Goal: Information Seeking & Learning: Learn about a topic

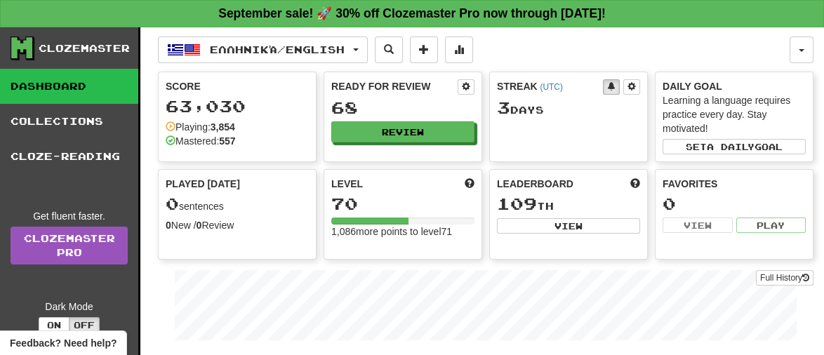
click at [394, 144] on div "Ready for Review 68 Review" at bounding box center [402, 110] width 157 height 77
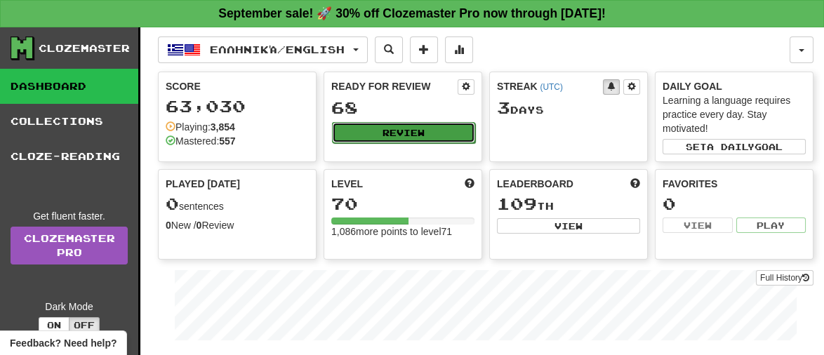
click at [390, 126] on button "Review" at bounding box center [403, 132] width 143 height 21
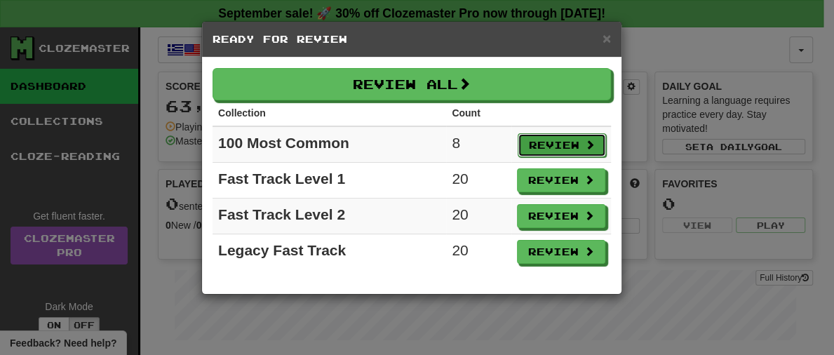
click at [546, 142] on button "Review" at bounding box center [562, 145] width 88 height 24
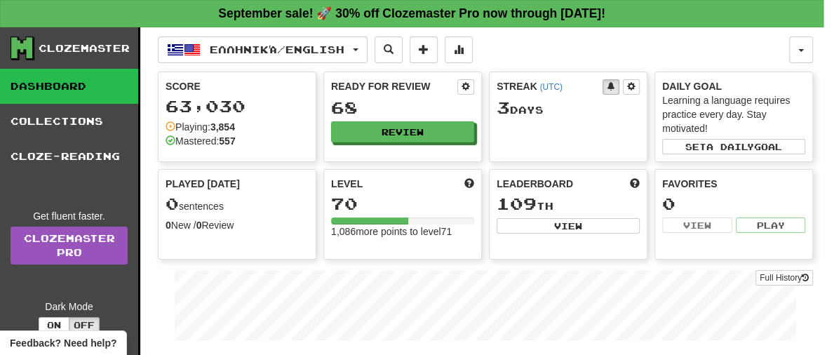
select select "**"
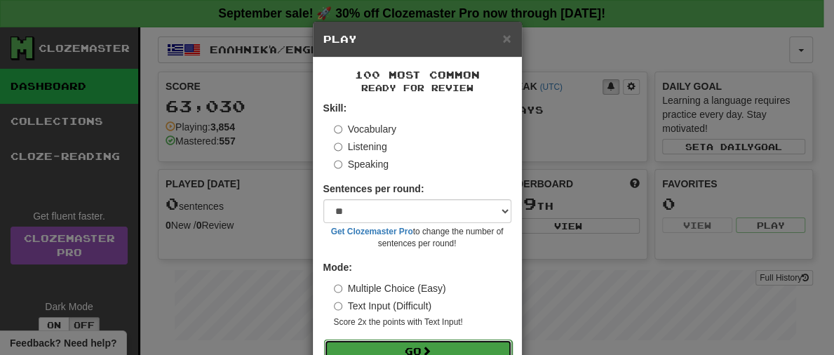
click at [417, 346] on button "Go" at bounding box center [418, 352] width 188 height 24
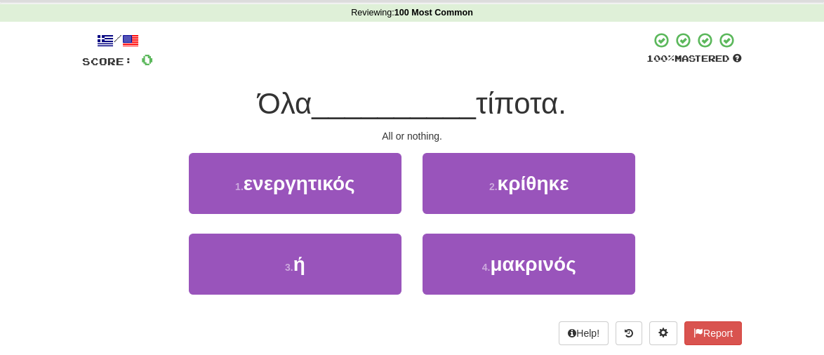
scroll to position [65, 0]
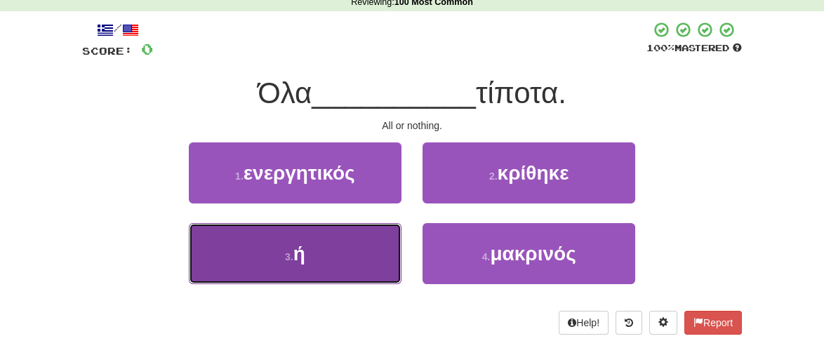
click at [330, 277] on button "3 . ή" at bounding box center [295, 253] width 213 height 61
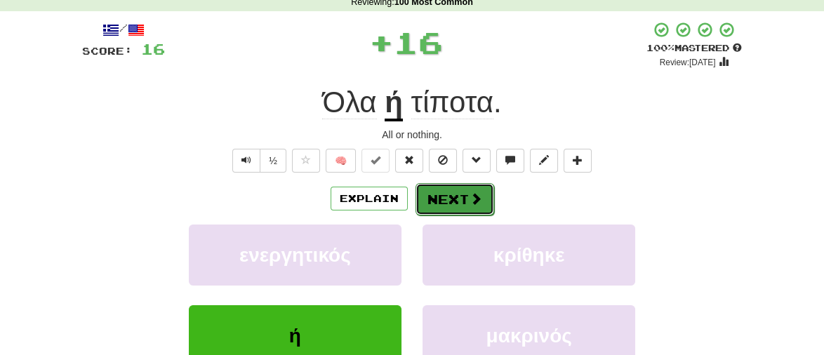
click at [448, 204] on button "Next" at bounding box center [454, 199] width 79 height 32
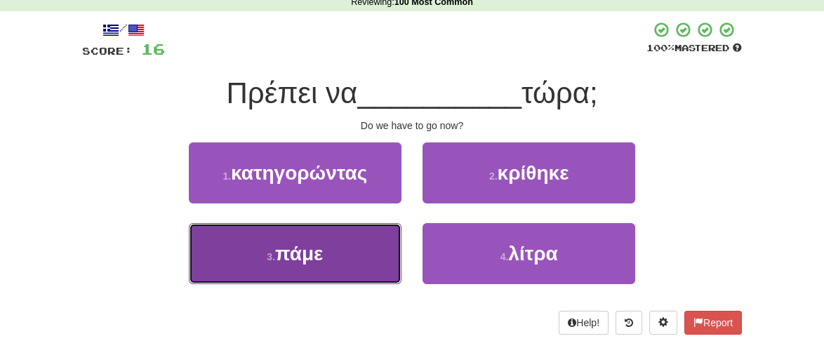
click at [275, 264] on button "3 . πάμε" at bounding box center [295, 253] width 213 height 61
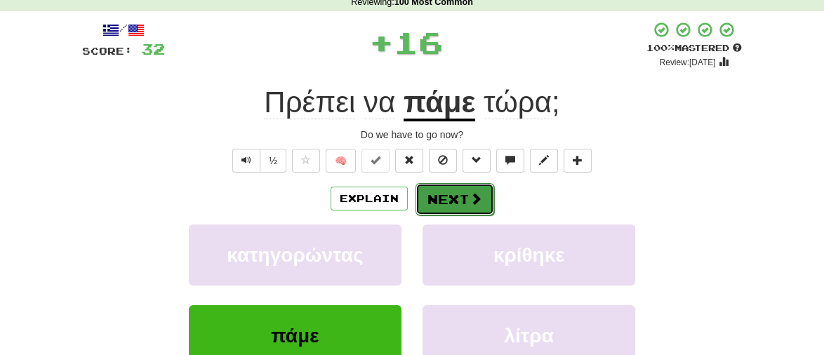
click at [461, 200] on button "Next" at bounding box center [454, 199] width 79 height 32
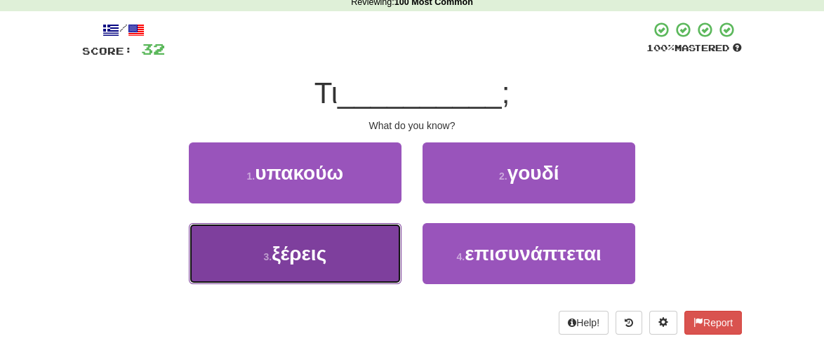
click at [341, 244] on button "3 . ξέρεις" at bounding box center [295, 253] width 213 height 61
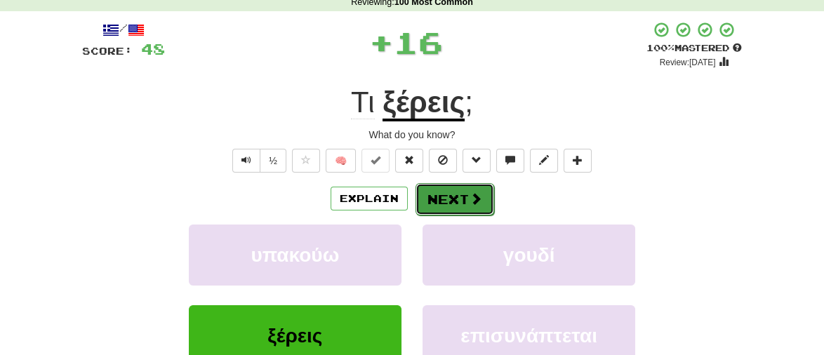
click at [459, 201] on button "Next" at bounding box center [454, 199] width 79 height 32
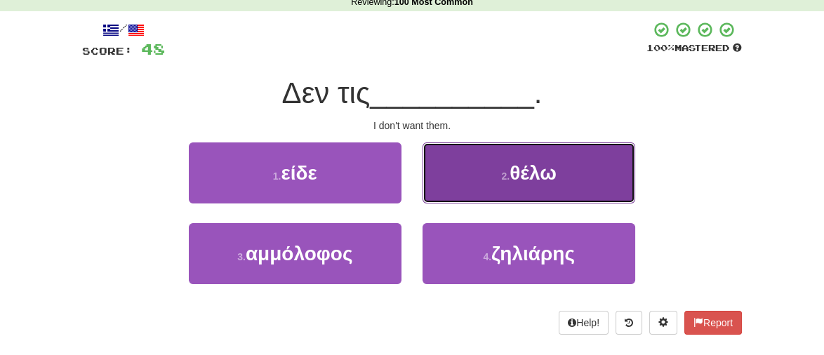
click at [543, 168] on span "θέλω" at bounding box center [533, 173] width 47 height 22
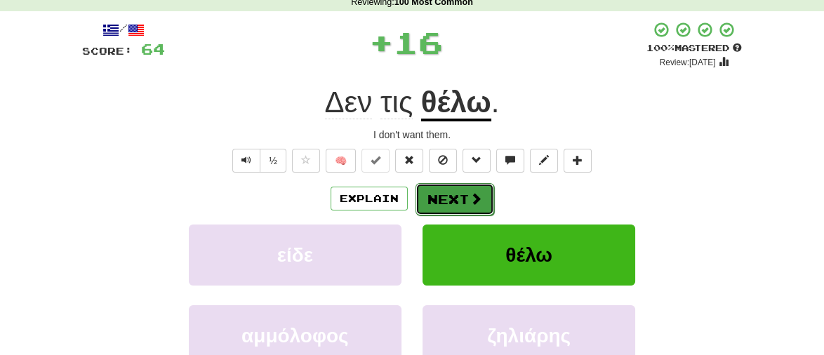
click at [449, 200] on button "Next" at bounding box center [454, 199] width 79 height 32
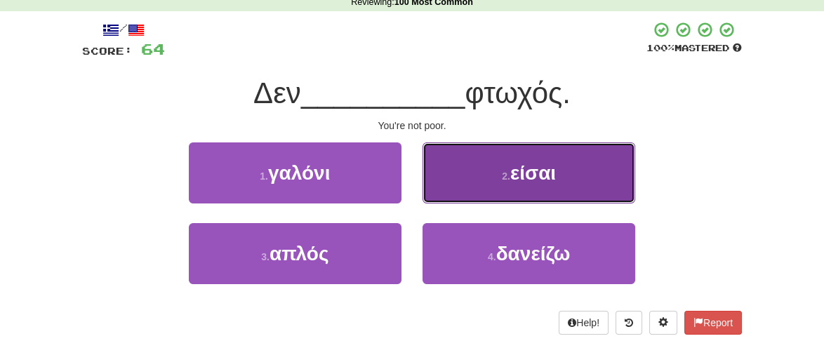
click at [547, 173] on span "είσαι" at bounding box center [533, 173] width 46 height 22
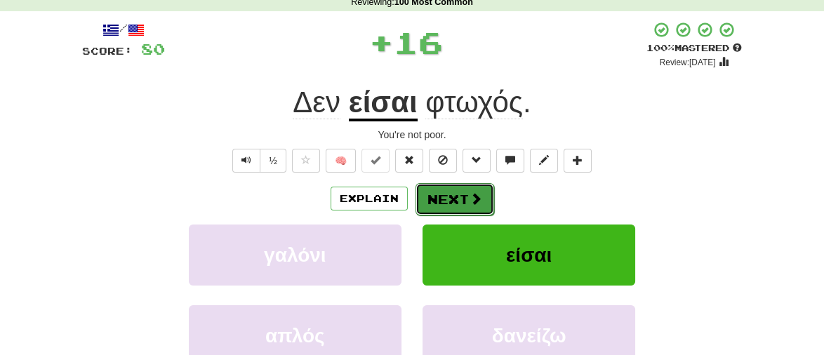
click at [435, 199] on button "Next" at bounding box center [454, 199] width 79 height 32
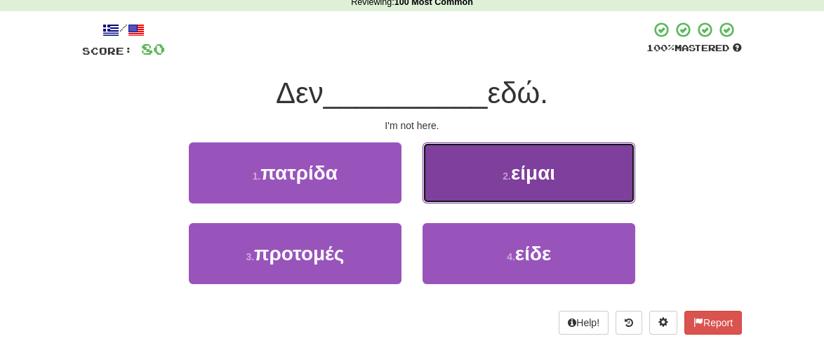
click at [531, 171] on span "είμαι" at bounding box center [533, 173] width 44 height 22
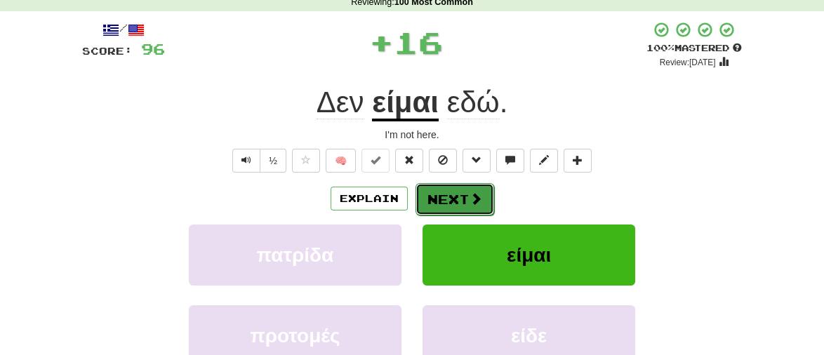
click at [453, 204] on button "Next" at bounding box center [454, 199] width 79 height 32
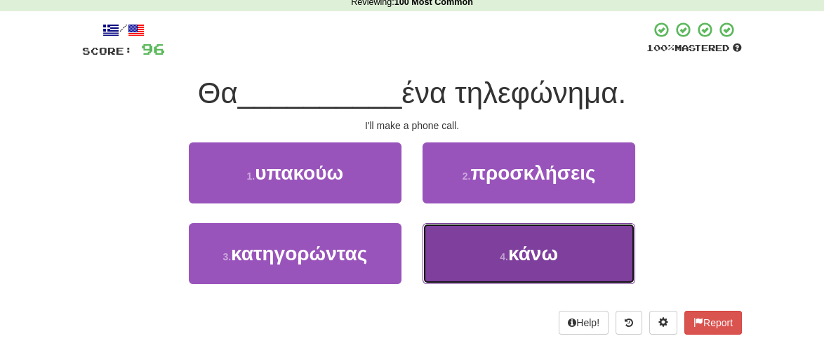
click at [533, 258] on span "κάνω" at bounding box center [533, 254] width 50 height 22
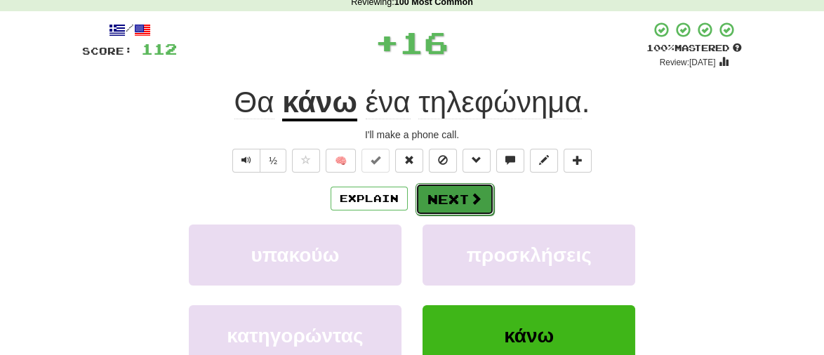
click at [460, 203] on button "Next" at bounding box center [454, 199] width 79 height 32
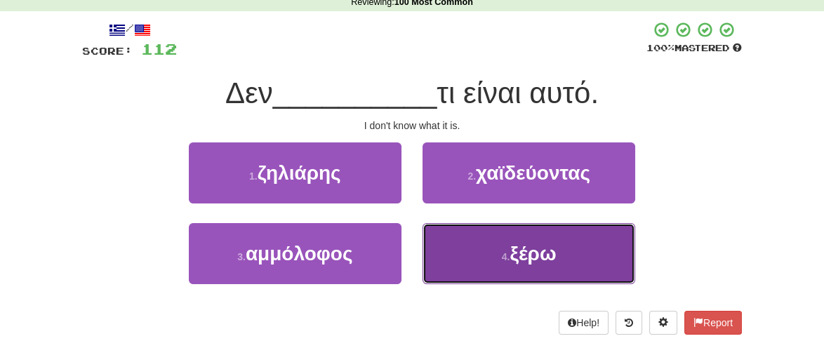
click at [538, 255] on span "ξέρω" at bounding box center [533, 254] width 46 height 22
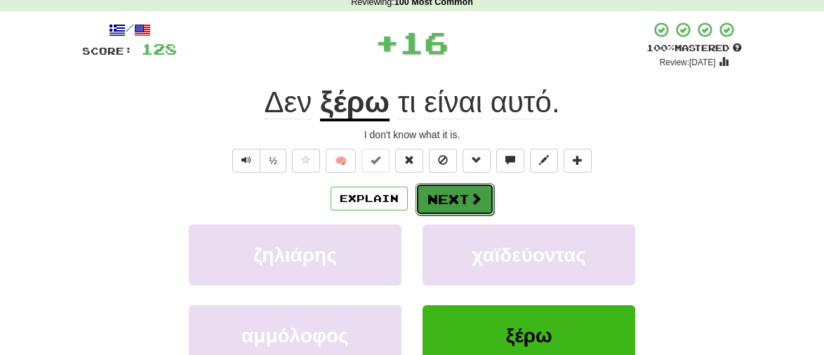
click at [434, 201] on button "Next" at bounding box center [454, 199] width 79 height 32
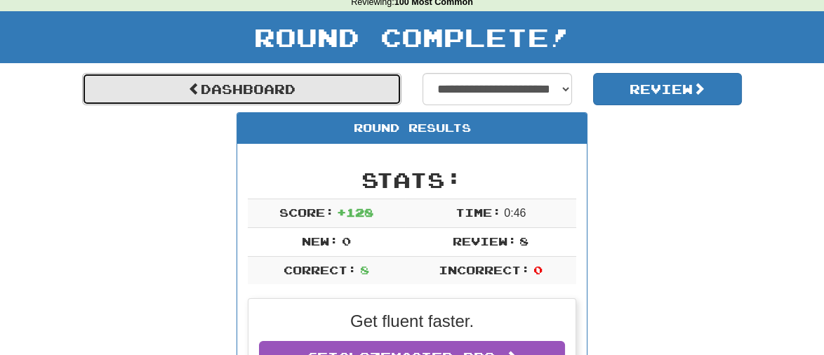
click at [222, 80] on link "Dashboard" at bounding box center [241, 89] width 319 height 32
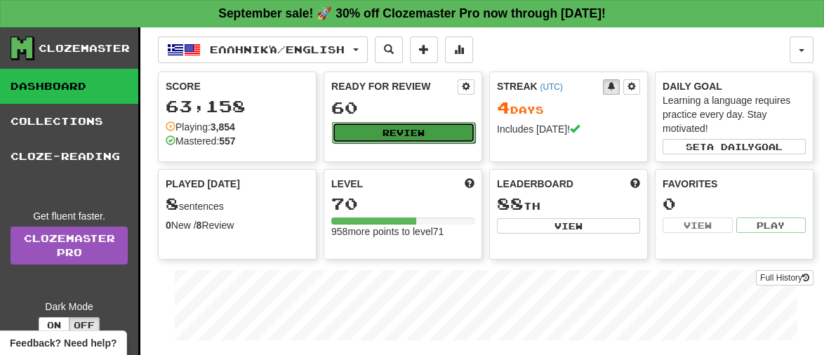
click at [419, 131] on button "Review" at bounding box center [403, 132] width 143 height 21
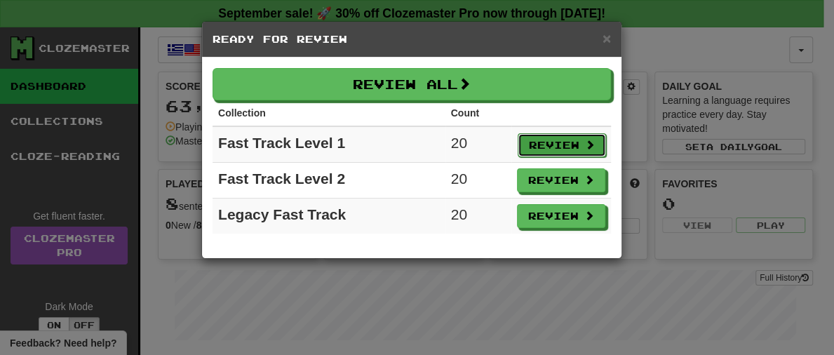
click at [539, 148] on button "Review" at bounding box center [562, 145] width 88 height 24
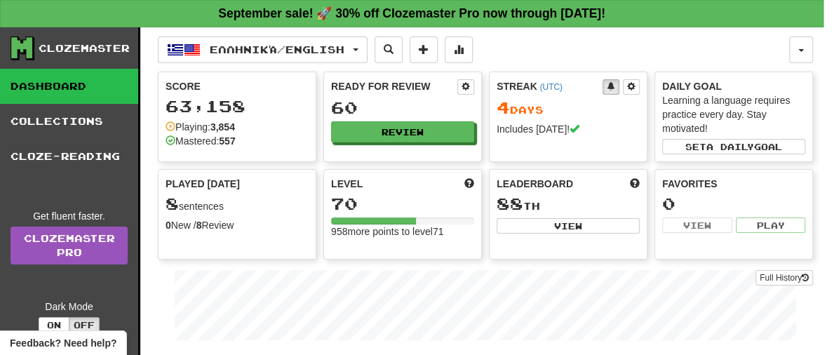
select select "**"
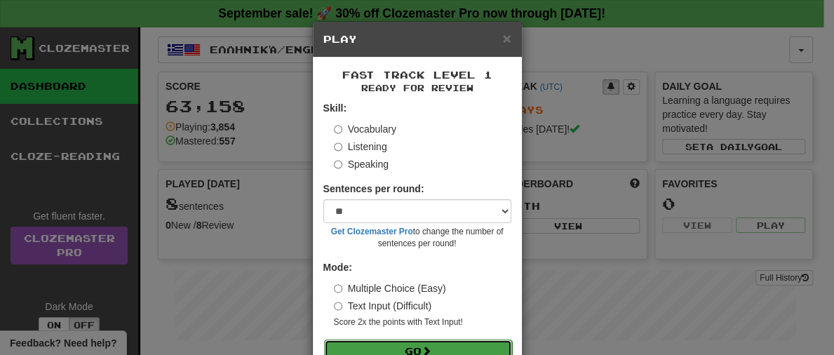
click at [465, 345] on button "Go" at bounding box center [418, 352] width 188 height 24
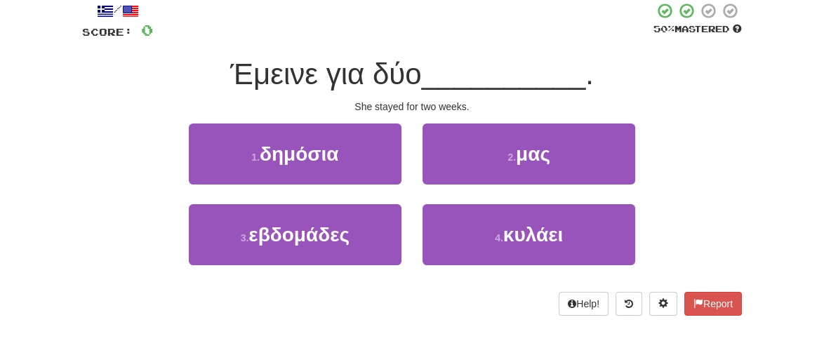
scroll to position [90, 0]
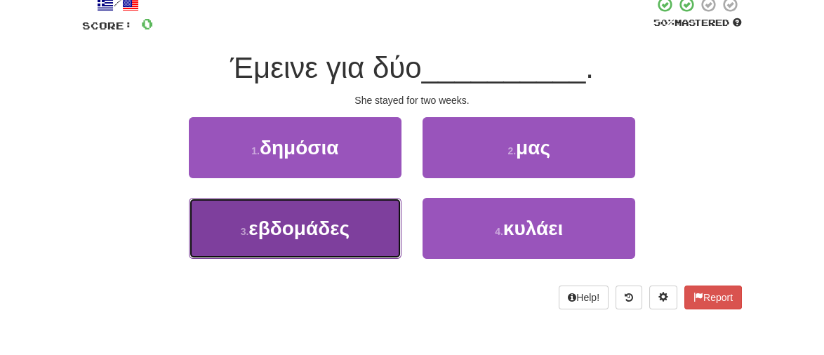
click at [286, 230] on span "εβδομάδες" at bounding box center [298, 229] width 101 height 22
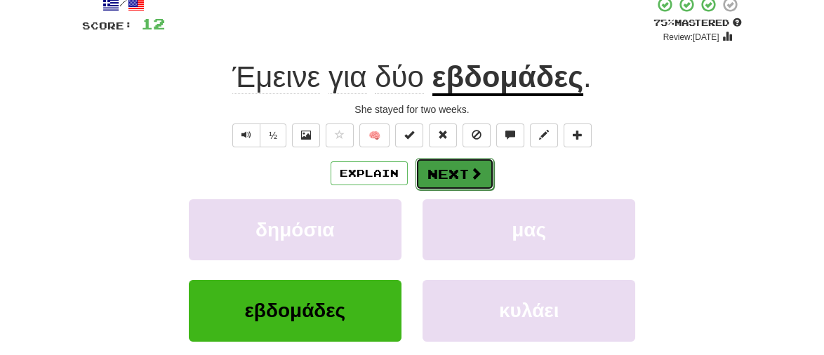
click at [439, 180] on button "Next" at bounding box center [454, 174] width 79 height 32
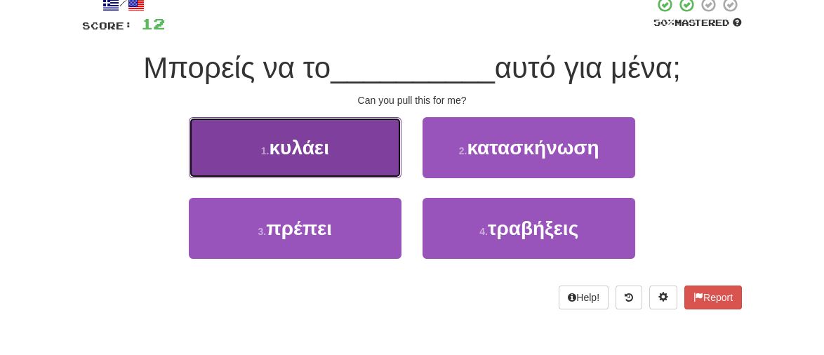
click at [314, 150] on span "κυλάει" at bounding box center [299, 148] width 60 height 22
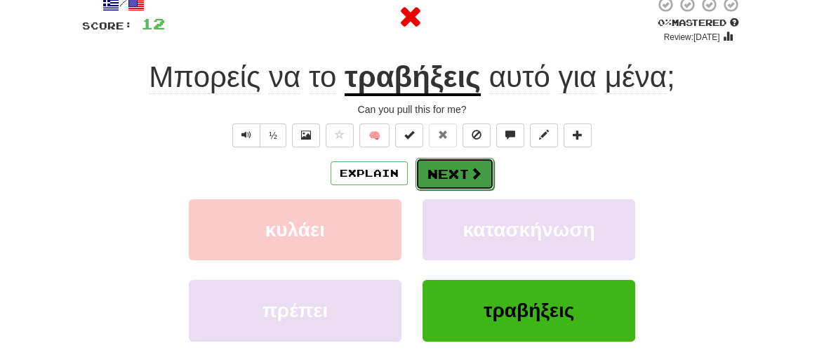
click at [454, 172] on button "Next" at bounding box center [454, 174] width 79 height 32
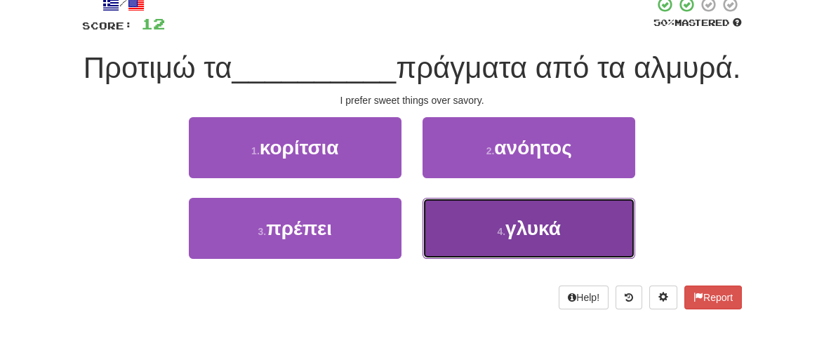
click at [508, 239] on span "γλυκά" at bounding box center [532, 229] width 55 height 22
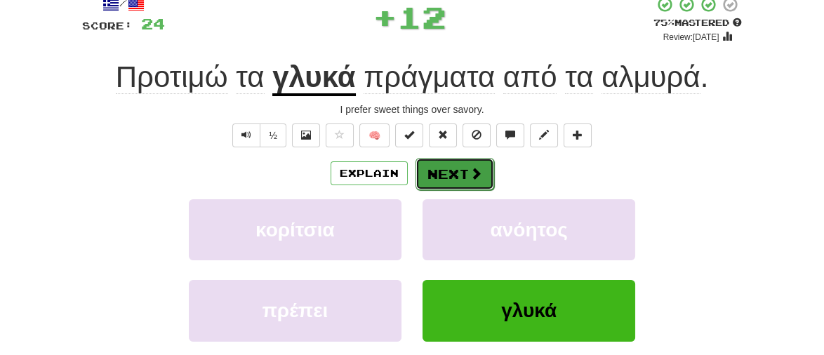
click at [462, 169] on button "Next" at bounding box center [454, 174] width 79 height 32
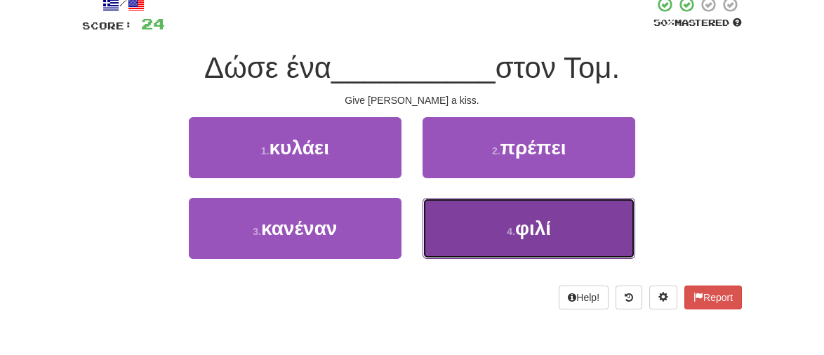
click at [550, 224] on span "φιλί" at bounding box center [533, 229] width 36 height 22
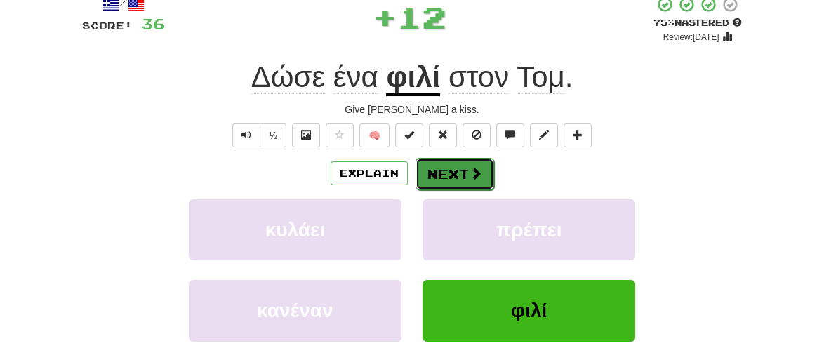
click at [458, 175] on button "Next" at bounding box center [454, 174] width 79 height 32
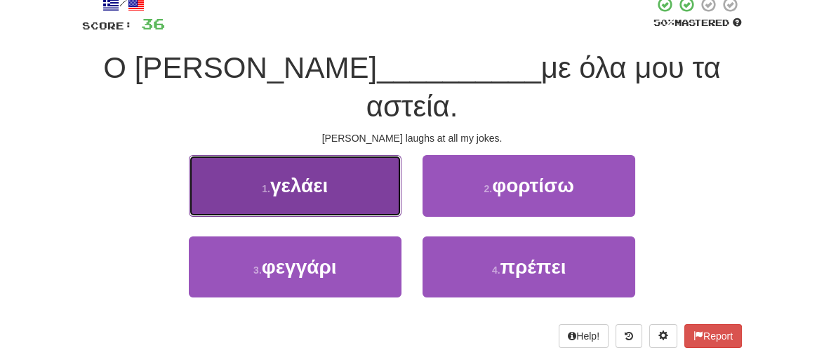
click at [316, 175] on span "γελάει" at bounding box center [299, 186] width 58 height 22
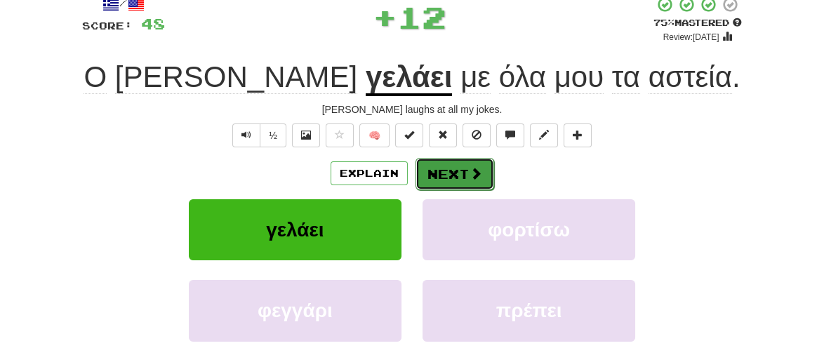
click at [448, 173] on button "Next" at bounding box center [454, 174] width 79 height 32
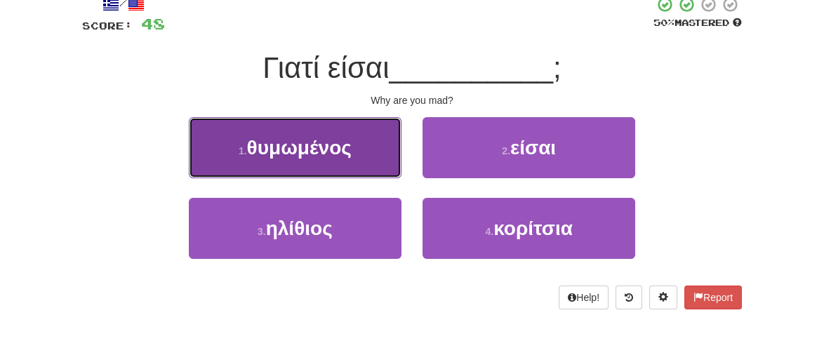
click at [296, 149] on span "θυμωμένος" at bounding box center [299, 148] width 105 height 22
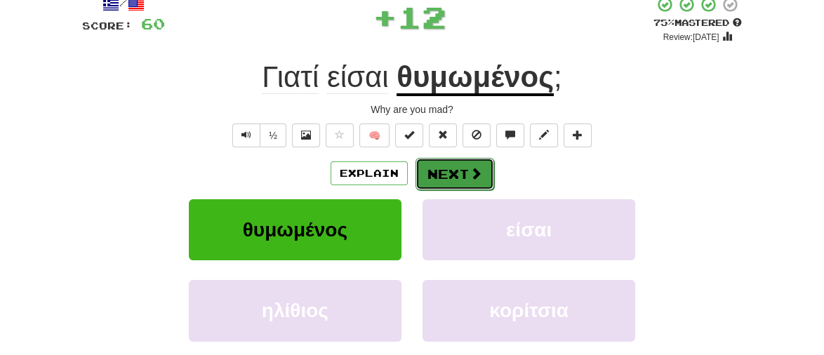
click at [449, 170] on button "Next" at bounding box center [454, 174] width 79 height 32
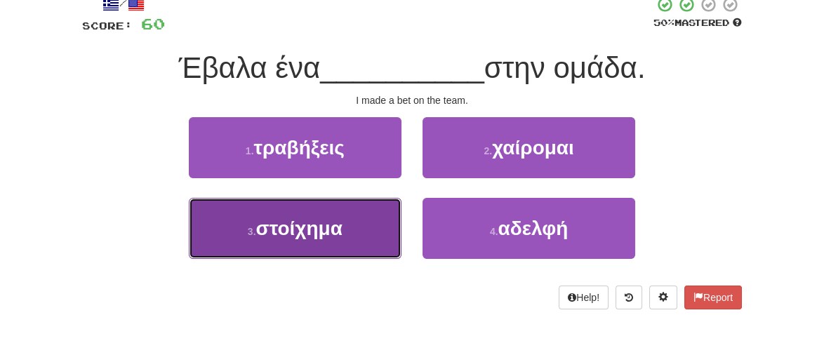
click at [306, 237] on span "στοίχημα" at bounding box center [299, 229] width 86 height 22
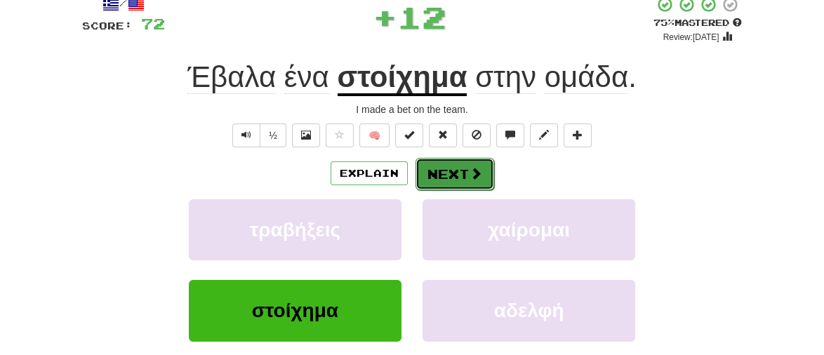
click at [451, 171] on button "Next" at bounding box center [454, 174] width 79 height 32
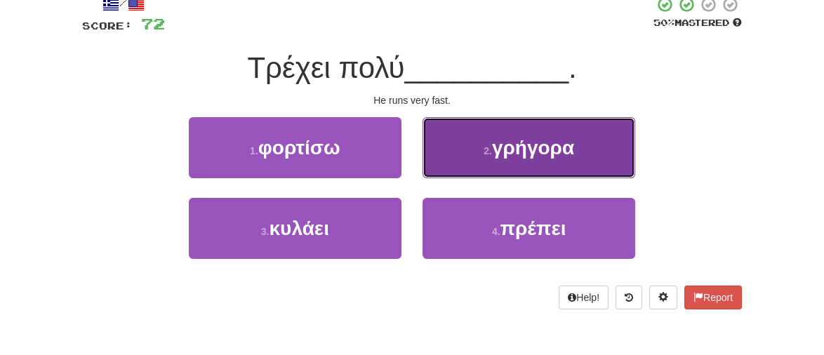
click at [533, 140] on span "γρήγορα" at bounding box center [533, 148] width 82 height 22
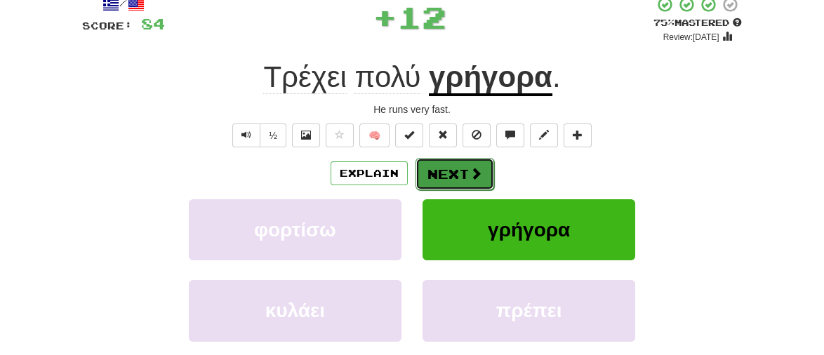
click at [456, 173] on button "Next" at bounding box center [454, 174] width 79 height 32
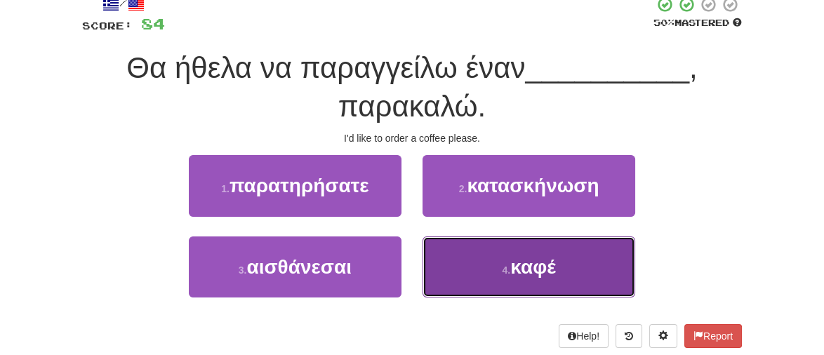
click at [537, 281] on button "4 . καφέ" at bounding box center [529, 267] width 213 height 61
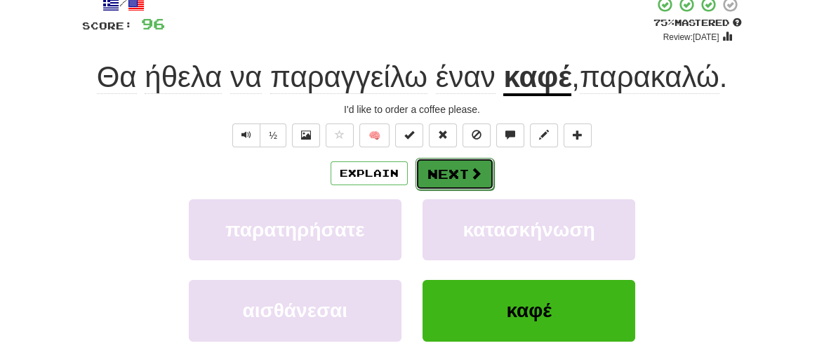
click at [449, 176] on button "Next" at bounding box center [454, 174] width 79 height 32
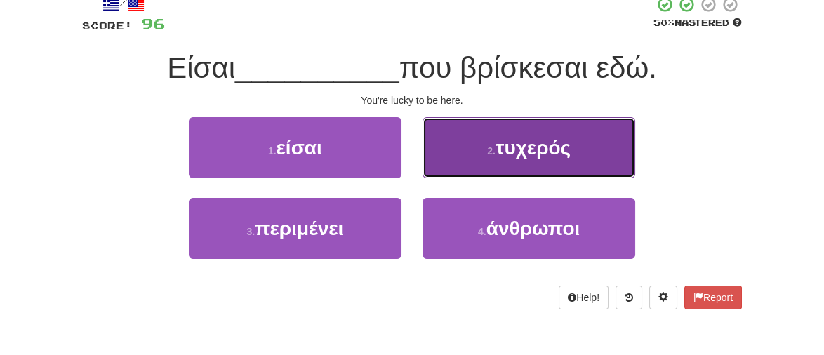
click at [526, 150] on span "τυχερός" at bounding box center [533, 148] width 75 height 22
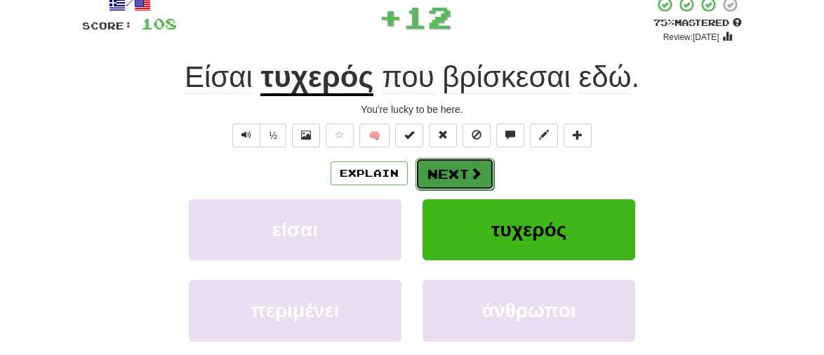
click at [447, 168] on button "Next" at bounding box center [454, 174] width 79 height 32
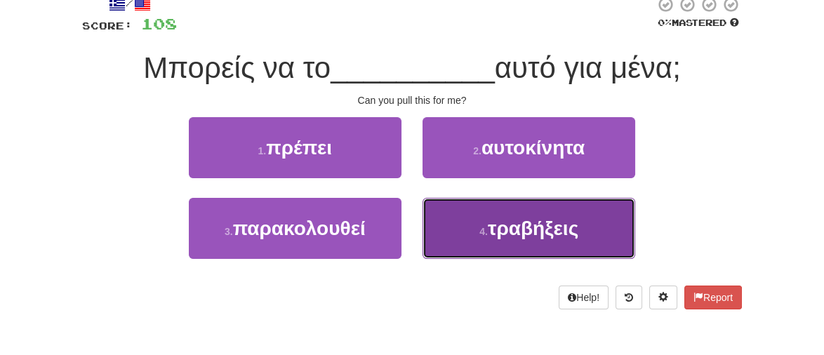
click at [532, 237] on span "τραβήξεις" at bounding box center [533, 229] width 91 height 22
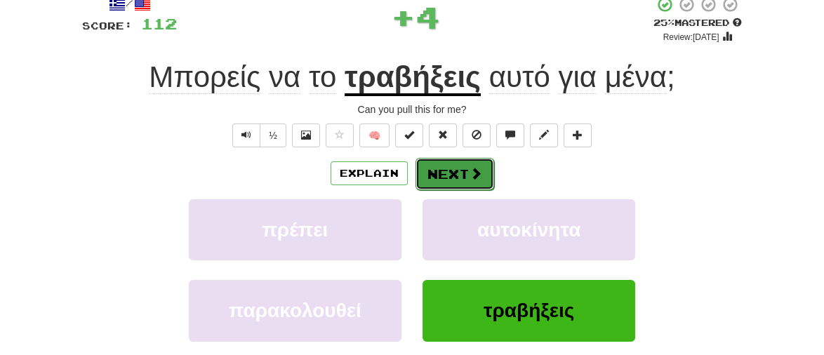
click at [439, 167] on button "Next" at bounding box center [454, 174] width 79 height 32
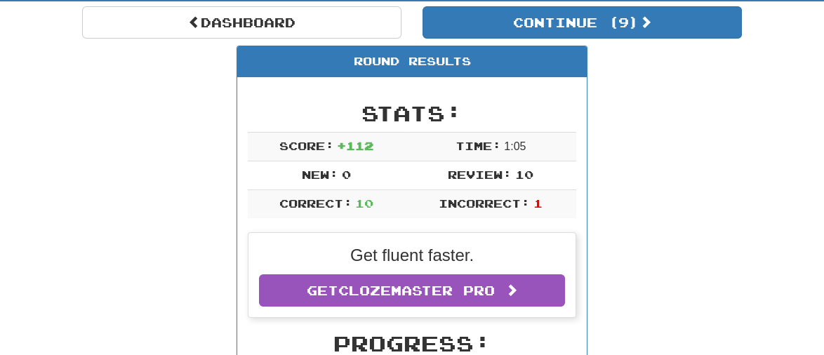
scroll to position [151, 0]
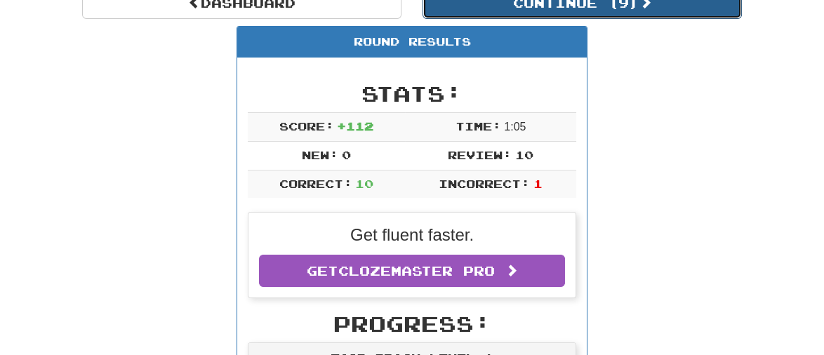
click at [644, 7] on span at bounding box center [645, 2] width 13 height 13
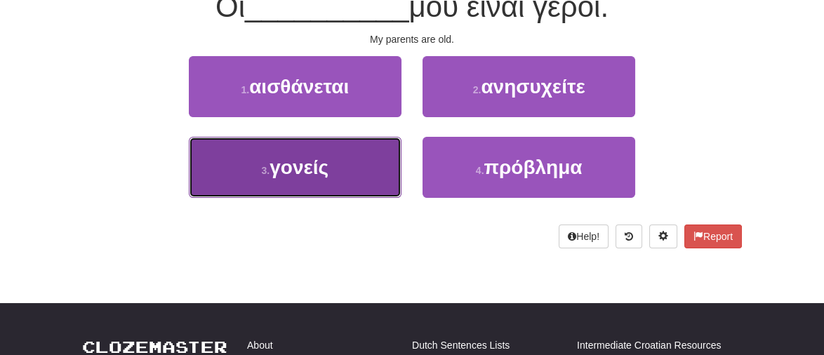
click at [285, 178] on button "3 . γονείς" at bounding box center [295, 167] width 213 height 61
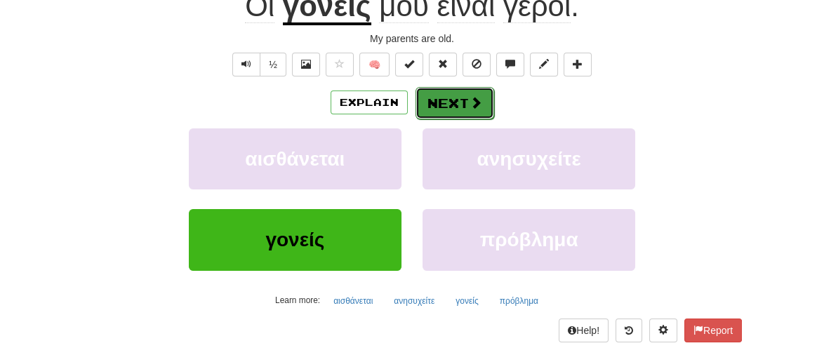
click at [473, 98] on span at bounding box center [476, 102] width 13 height 13
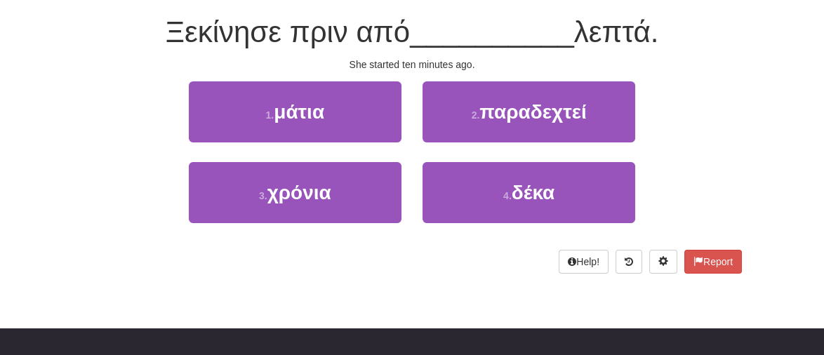
scroll to position [124, 0]
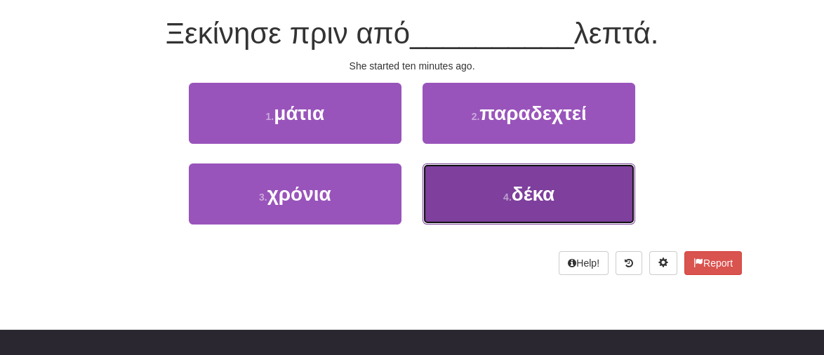
click at [514, 202] on span "δέκα" at bounding box center [534, 194] width 44 height 22
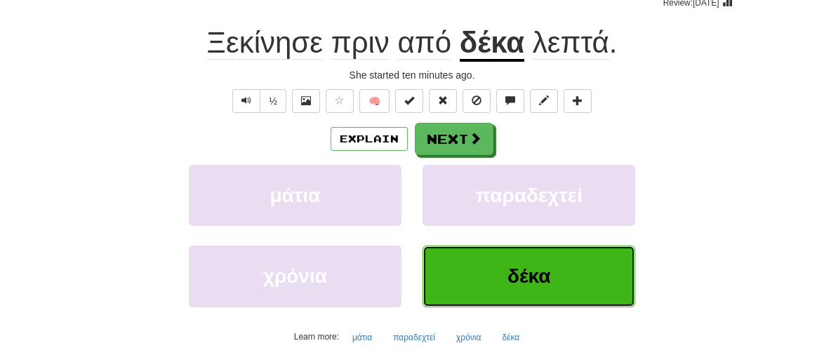
scroll to position [134, 0]
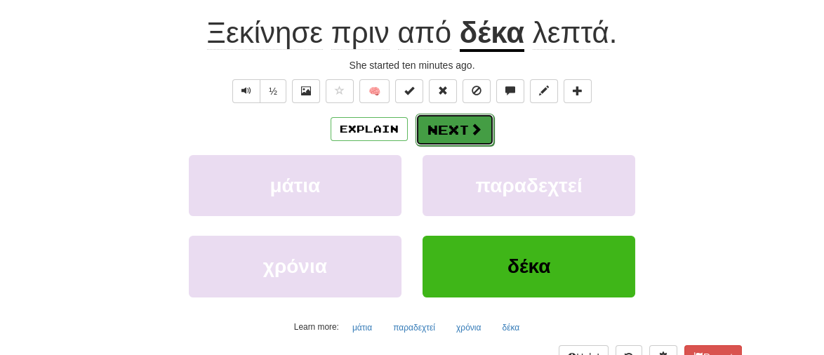
click at [439, 121] on button "Next" at bounding box center [454, 130] width 79 height 32
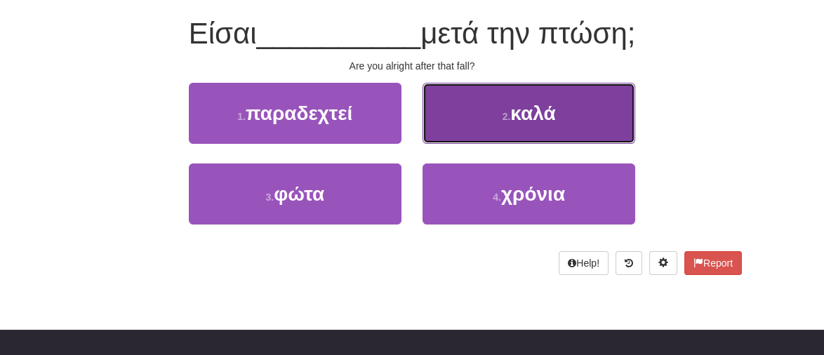
click at [517, 98] on button "2 . καλά" at bounding box center [529, 113] width 213 height 61
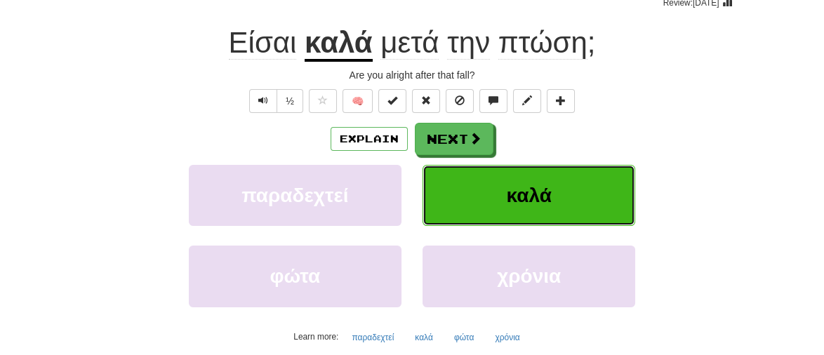
scroll to position [134, 0]
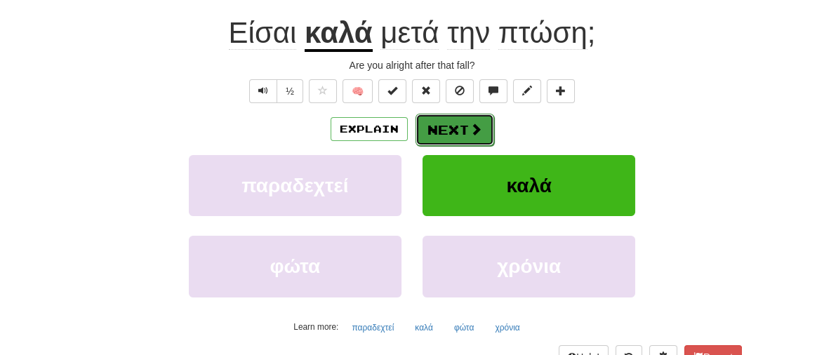
click at [460, 129] on button "Next" at bounding box center [454, 130] width 79 height 32
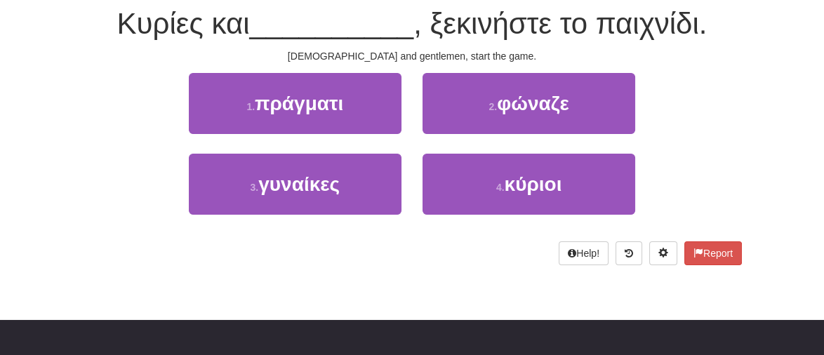
scroll to position [124, 0]
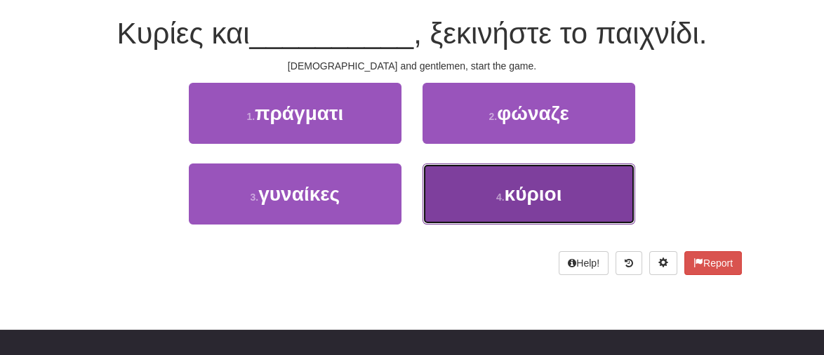
click at [547, 191] on span "κύριοι" at bounding box center [534, 194] width 58 height 22
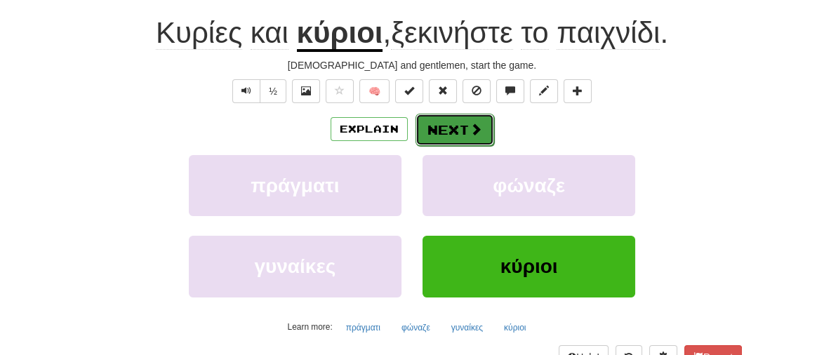
click at [439, 133] on button "Next" at bounding box center [454, 130] width 79 height 32
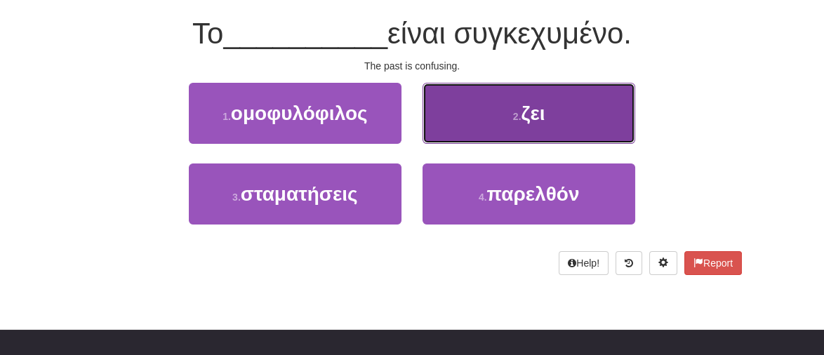
click at [544, 106] on span "ζει" at bounding box center [533, 113] width 24 height 22
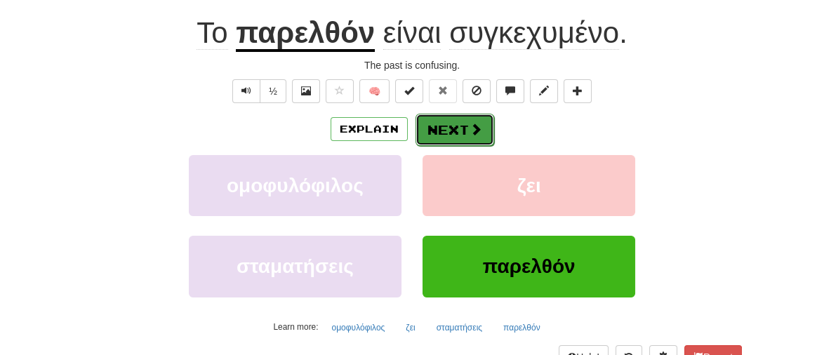
click at [441, 130] on button "Next" at bounding box center [454, 130] width 79 height 32
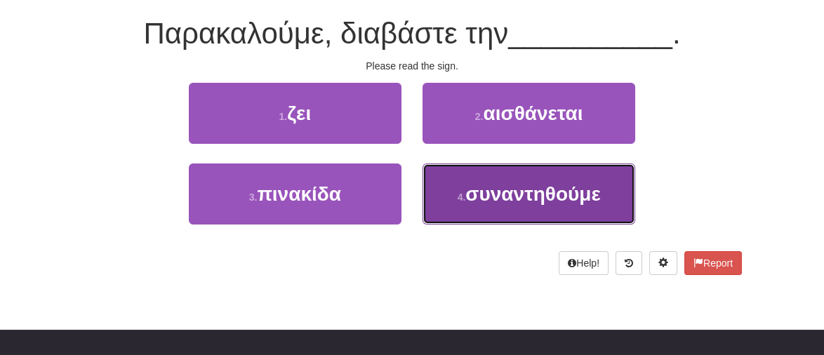
click at [531, 198] on span "συναντηθούμε" at bounding box center [532, 194] width 135 height 22
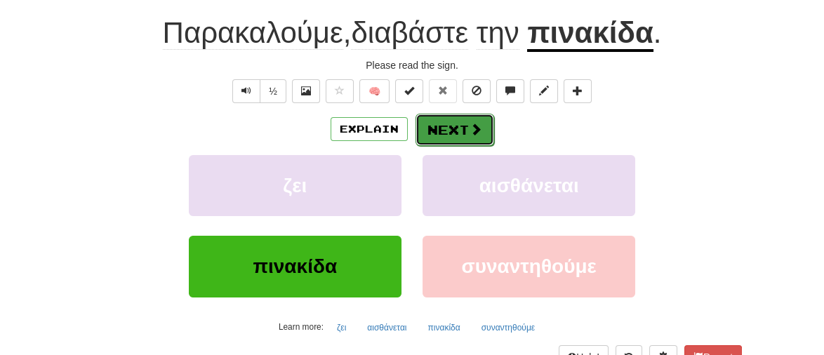
click at [441, 128] on button "Next" at bounding box center [454, 130] width 79 height 32
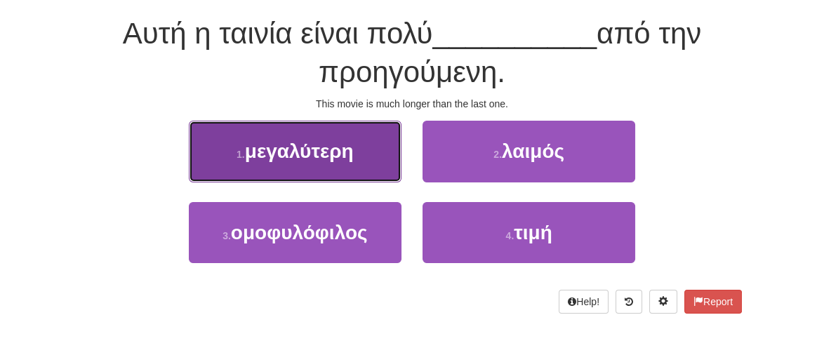
click at [310, 135] on button "1 . μεγαλύτερη" at bounding box center [295, 151] width 213 height 61
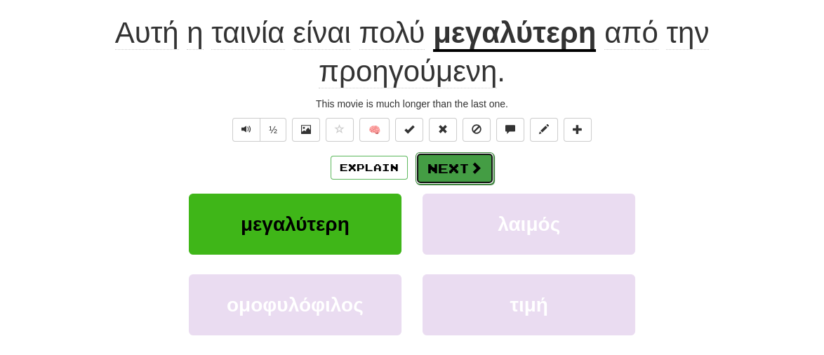
click at [463, 172] on button "Next" at bounding box center [454, 168] width 79 height 32
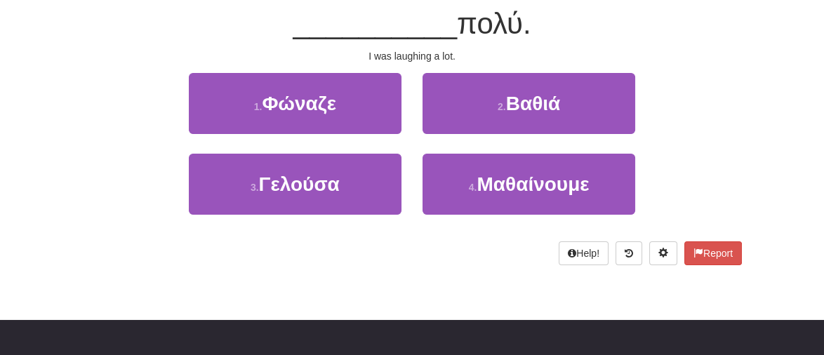
scroll to position [124, 0]
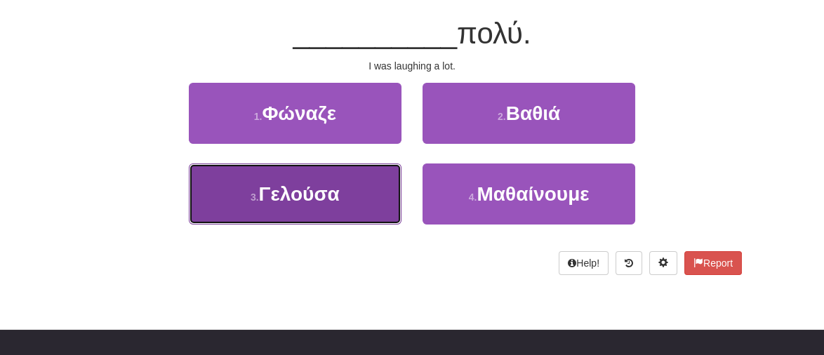
click at [274, 205] on button "3 . Γελούσα" at bounding box center [295, 194] width 213 height 61
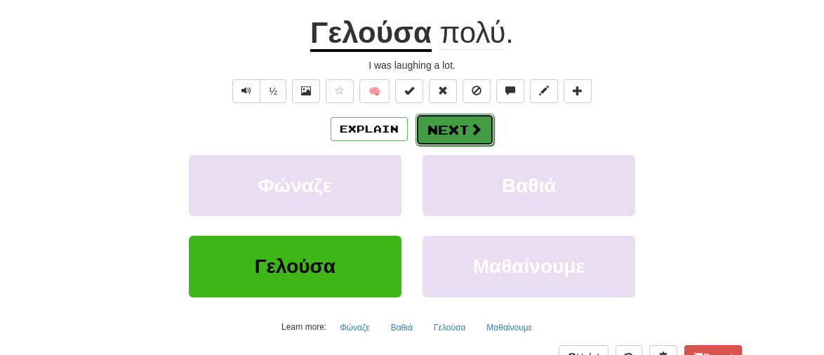
click at [445, 130] on button "Next" at bounding box center [454, 130] width 79 height 32
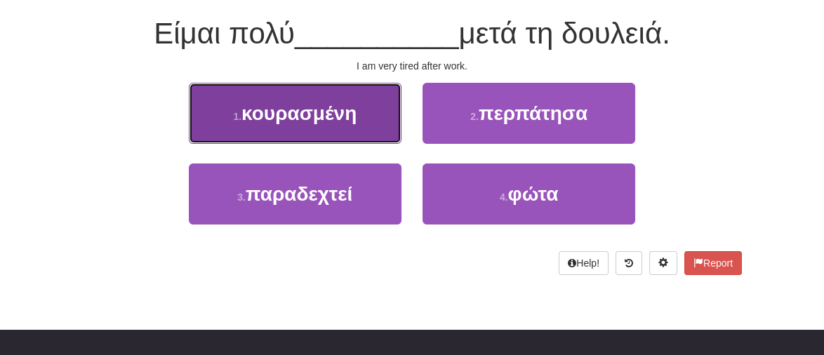
click at [255, 118] on span "κουρασμένη" at bounding box center [298, 113] width 115 height 22
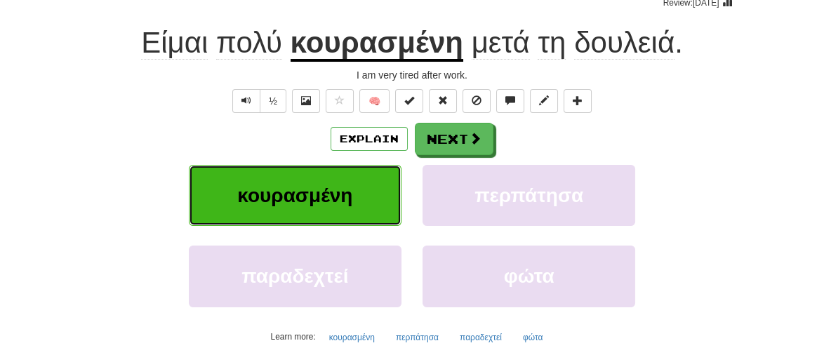
scroll to position [134, 0]
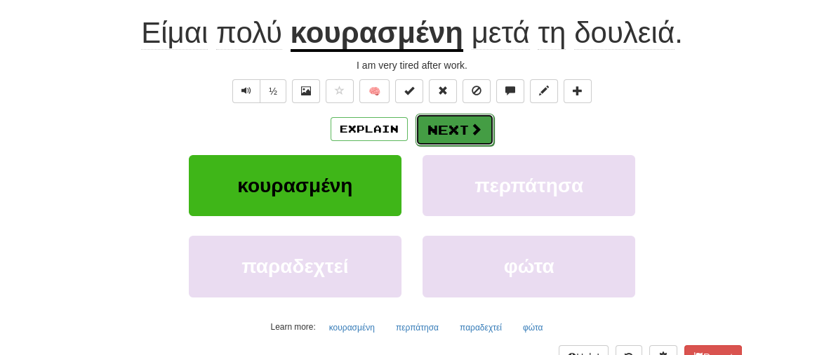
click at [467, 126] on button "Next" at bounding box center [454, 130] width 79 height 32
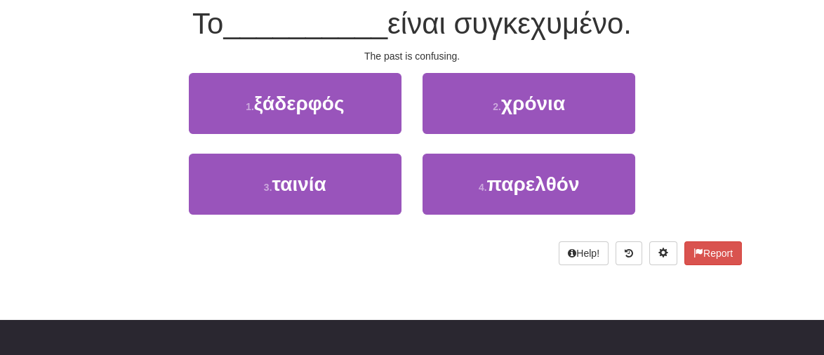
scroll to position [124, 0]
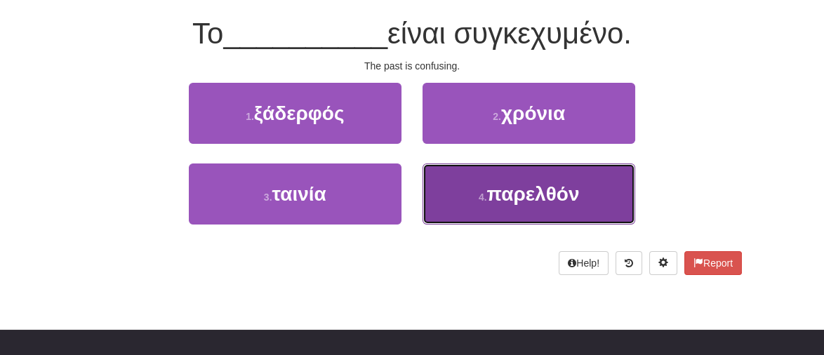
click at [526, 202] on span "παρελθόν" at bounding box center [533, 194] width 93 height 22
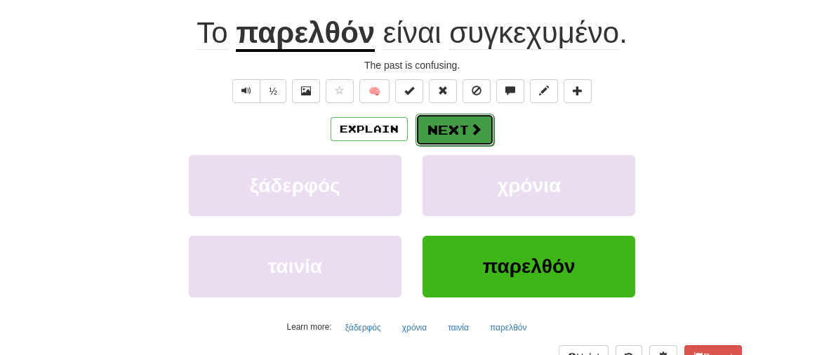
click at [448, 126] on button "Next" at bounding box center [454, 130] width 79 height 32
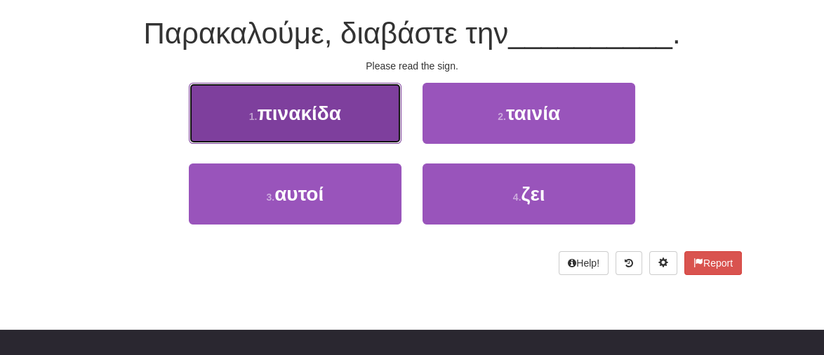
click at [292, 107] on span "πινακίδα" at bounding box center [299, 113] width 84 height 22
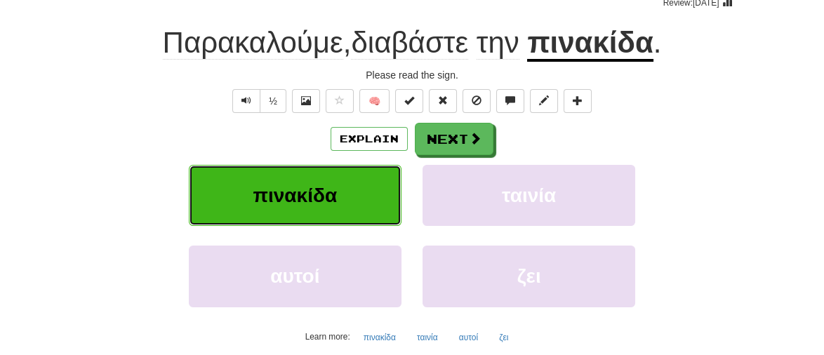
scroll to position [134, 0]
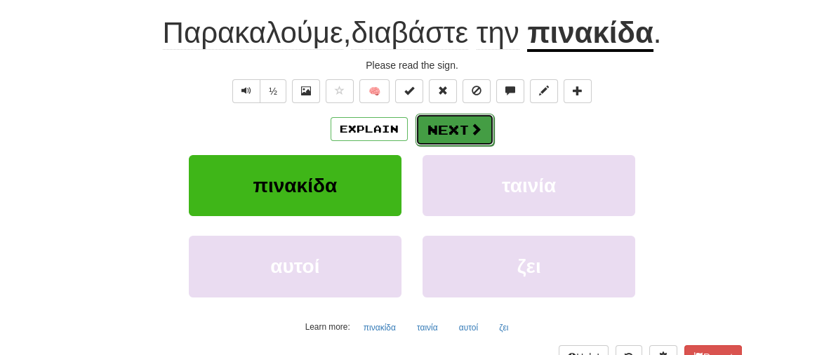
click at [461, 128] on button "Next" at bounding box center [454, 130] width 79 height 32
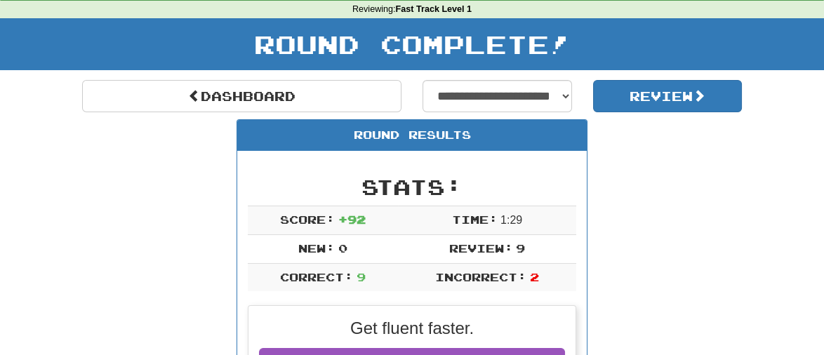
scroll to position [6, 0]
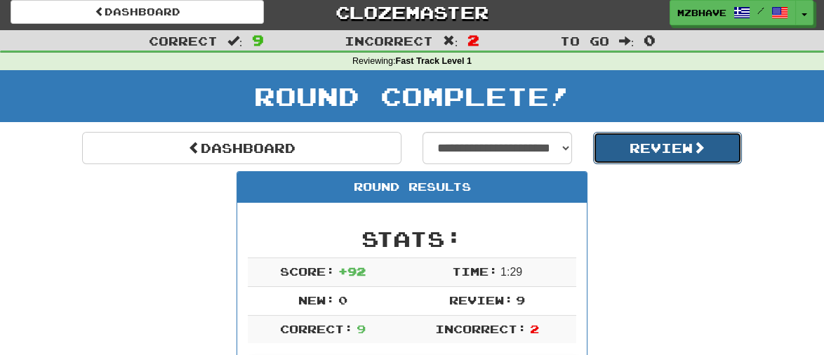
click at [616, 153] on button "Review" at bounding box center [667, 148] width 149 height 32
